Goal: Information Seeking & Learning: Check status

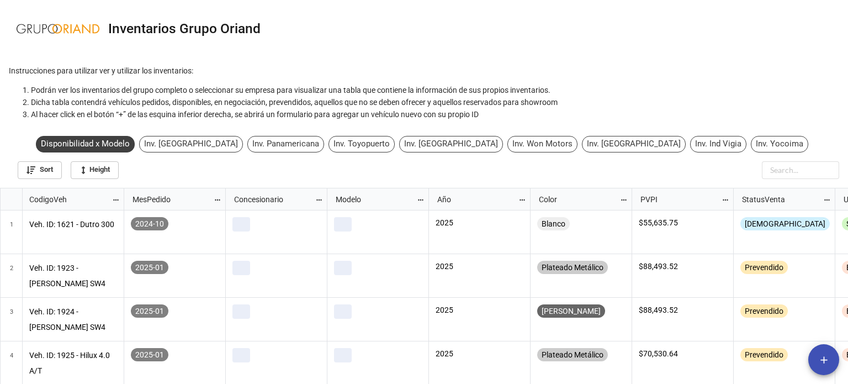
scroll to position [190, 841]
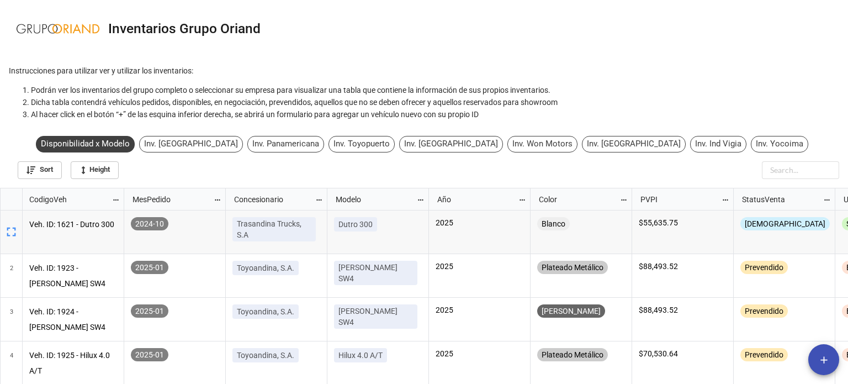
click at [395, 150] on div "Inv. Toyopuerto" at bounding box center [361, 144] width 66 height 17
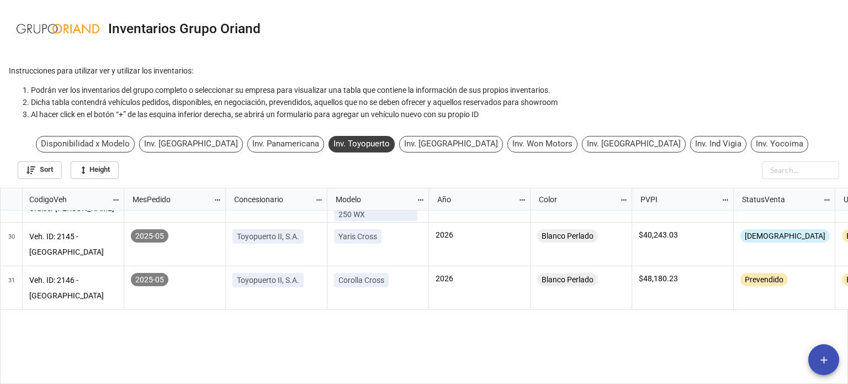
scroll to position [992, 0]
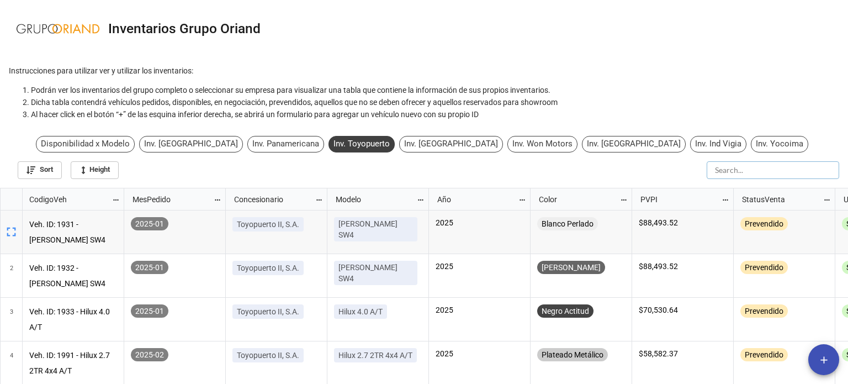
click at [804, 163] on input "text" at bounding box center [772, 170] width 132 height 18
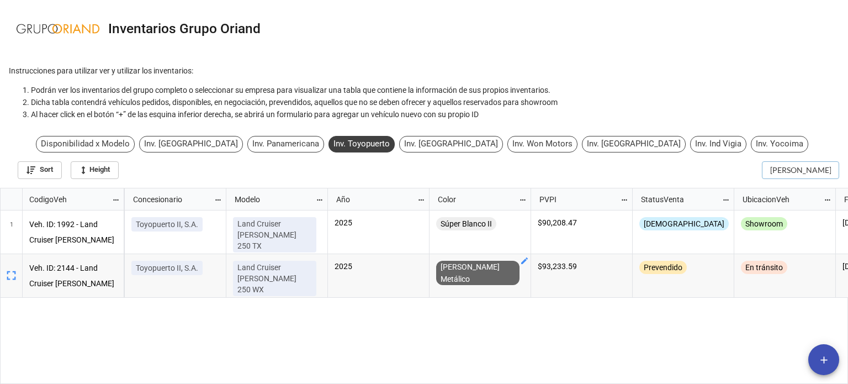
click at [785, 174] on input "[PERSON_NAME]" at bounding box center [800, 170] width 77 height 18
click at [785, 173] on input "[PERSON_NAME]" at bounding box center [772, 170] width 132 height 18
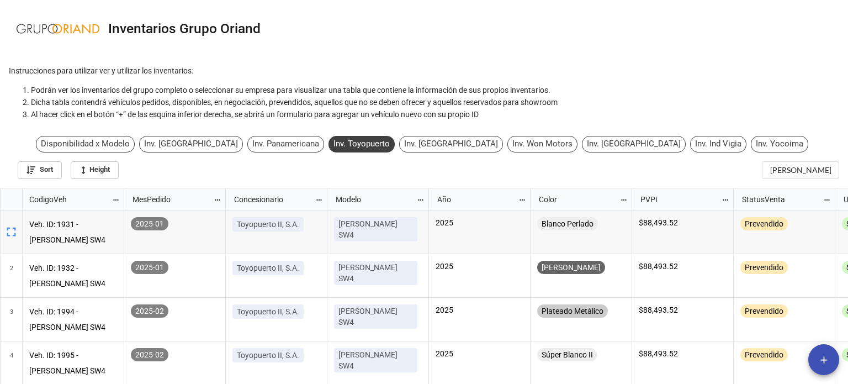
click at [159, 153] on div "Disponibilidad x Modelo Inv. Toyoandina Inv. Panamericana Inv. Toyopuerto Inv. …" at bounding box center [424, 146] width 777 height 21
click at [135, 147] on div "Disponibilidad x Modelo" at bounding box center [85, 144] width 99 height 17
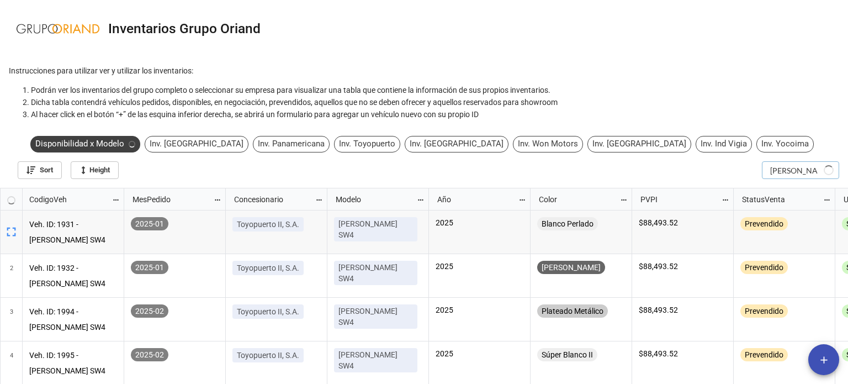
click at [793, 167] on input "[PERSON_NAME]" at bounding box center [800, 170] width 77 height 18
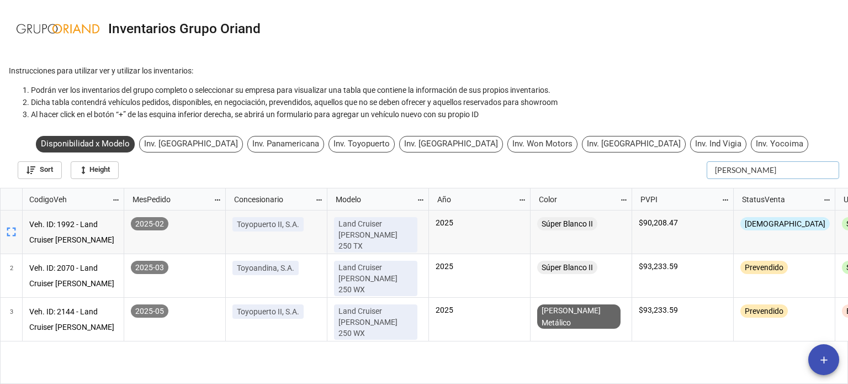
click at [761, 172] on input "[PERSON_NAME]" at bounding box center [772, 170] width 132 height 18
type input "W"
type input "[PERSON_NAME]"
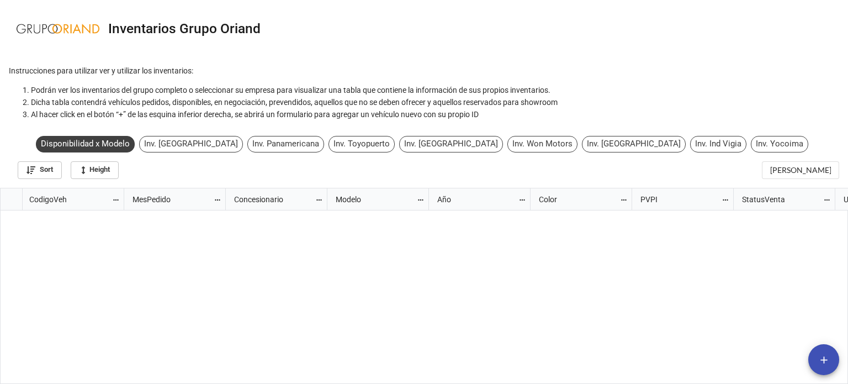
scroll to position [703, 0]
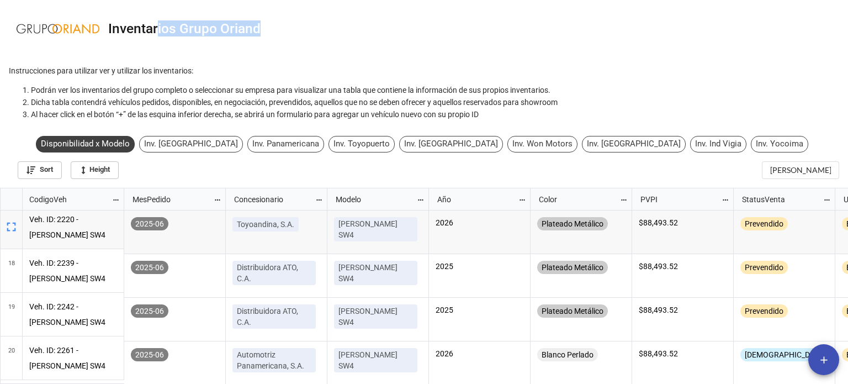
drag, startPoint x: 157, startPoint y: 33, endPoint x: 267, endPoint y: 28, distance: 110.5
click at [267, 28] on nav "Inventarios Grupo Oriand" at bounding box center [424, 28] width 848 height 57
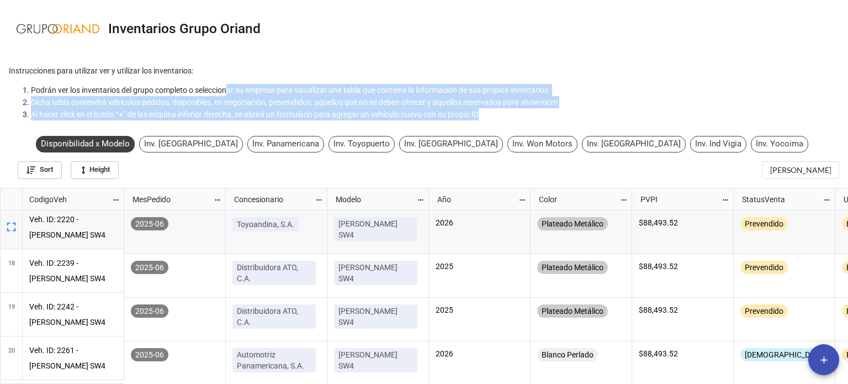
drag, startPoint x: 229, startPoint y: 84, endPoint x: 554, endPoint y: 119, distance: 327.5
click at [554, 119] on ol "Podrán ver los inventarios del grupo completo o seleccionar su empresa para vis…" at bounding box center [424, 102] width 830 height 36
click at [554, 118] on li "Al hacer click en el botón “+” de las esquina inferior derecha, se abrirá un fo…" at bounding box center [435, 114] width 808 height 12
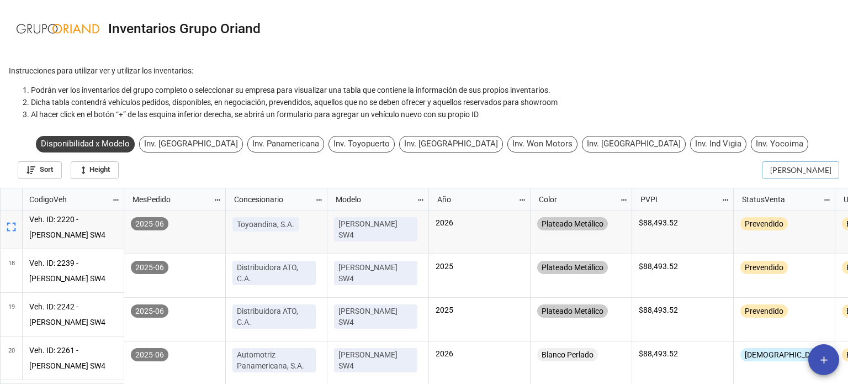
click at [791, 166] on input "[PERSON_NAME]" at bounding box center [800, 170] width 77 height 18
click at [791, 166] on input "[PERSON_NAME]" at bounding box center [772, 170] width 132 height 18
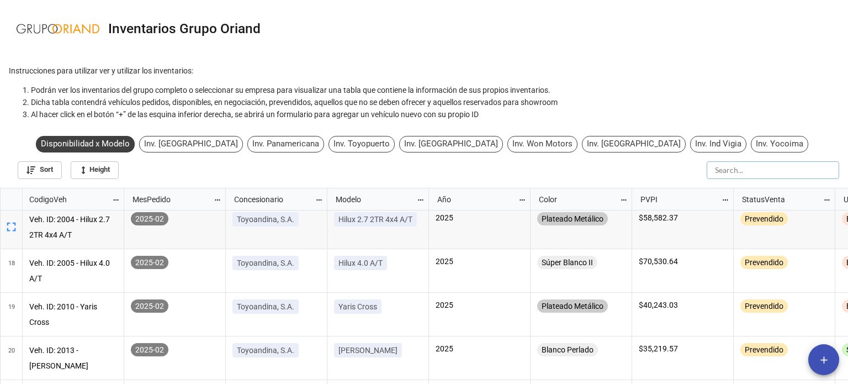
scroll to position [190, 841]
click at [387, 142] on div "Inv. Toyopuerto" at bounding box center [361, 144] width 66 height 17
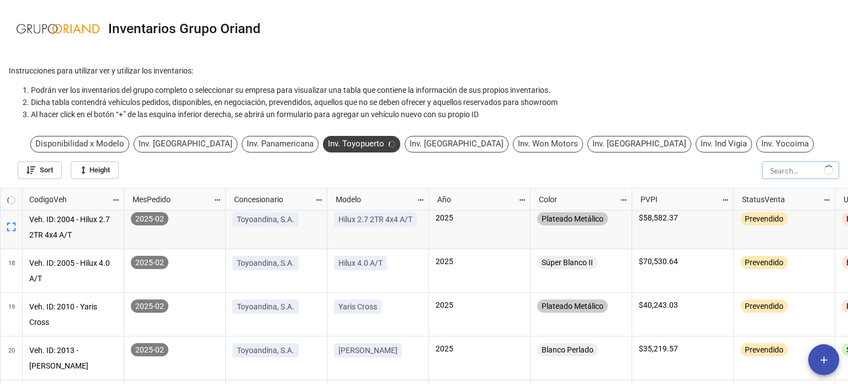
click at [782, 174] on input "text" at bounding box center [800, 170] width 77 height 18
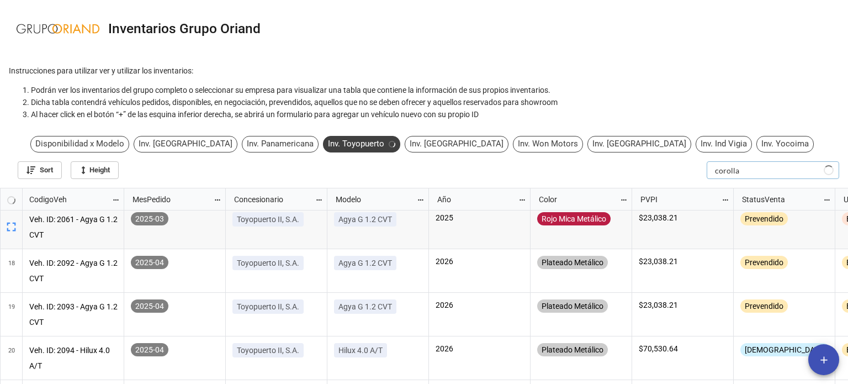
type input "corolla"
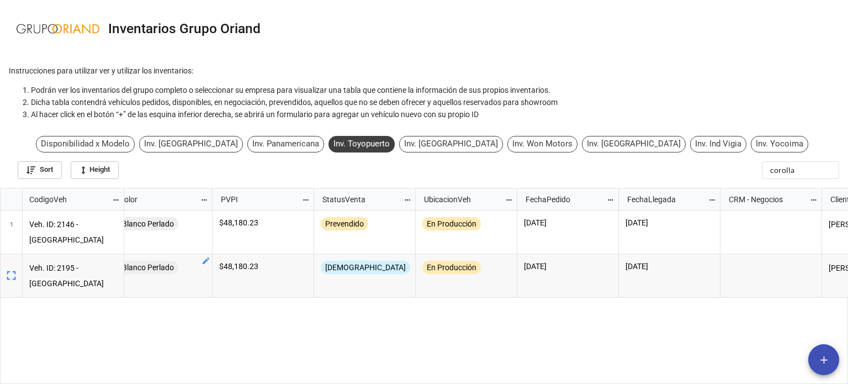
scroll to position [0, 453]
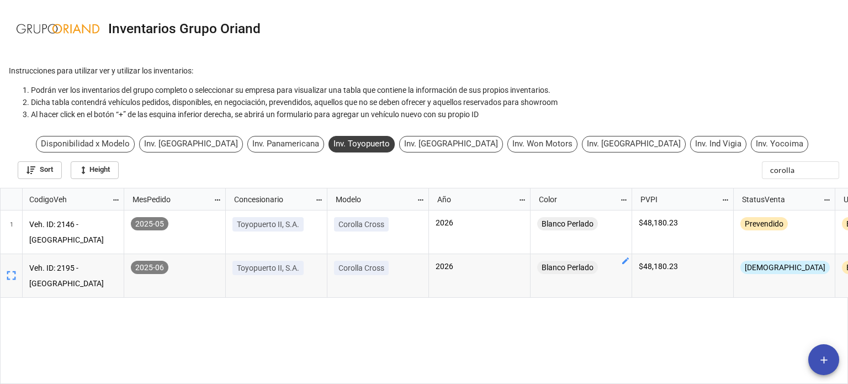
click at [324, 145] on div "Inv. Panamericana" at bounding box center [285, 144] width 77 height 17
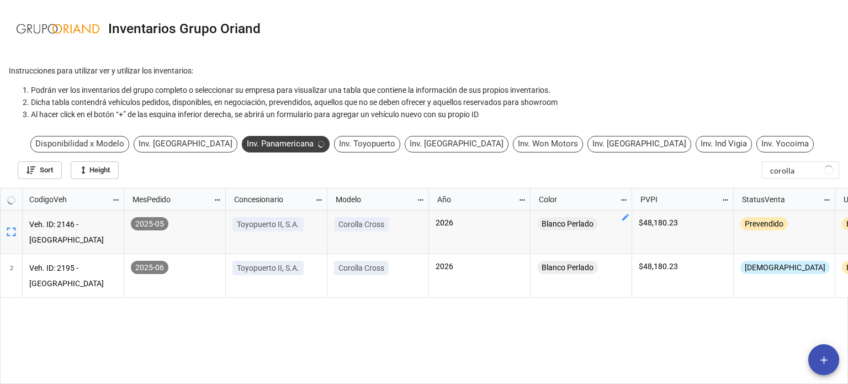
scroll to position [190, 841]
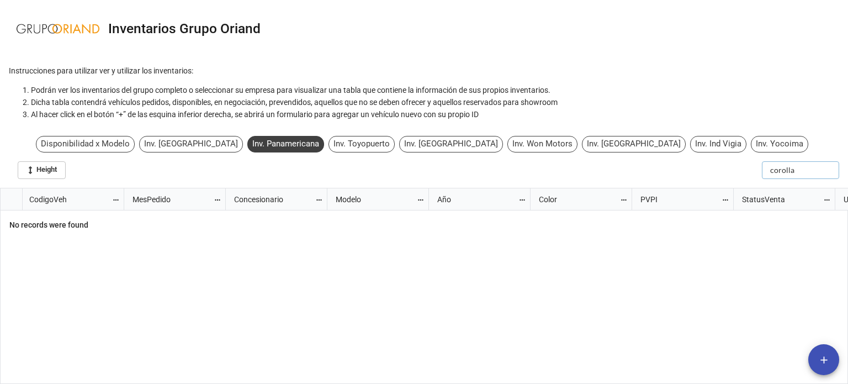
drag, startPoint x: 766, startPoint y: 161, endPoint x: 773, endPoint y: 169, distance: 10.5
click at [770, 165] on input "corolla" at bounding box center [800, 170] width 77 height 18
click at [773, 169] on input "corolla" at bounding box center [772, 170] width 132 height 18
click at [773, 134] on div "Disponibilidad x Modelo Inv. Toyoandina Inv. Panamericana Inv. Toyopuerto Inv. …" at bounding box center [424, 159] width 848 height 56
